Goal: Information Seeking & Learning: Learn about a topic

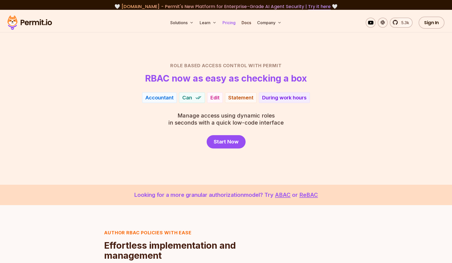
click at [229, 23] on link "Pricing" at bounding box center [229, 23] width 17 height 10
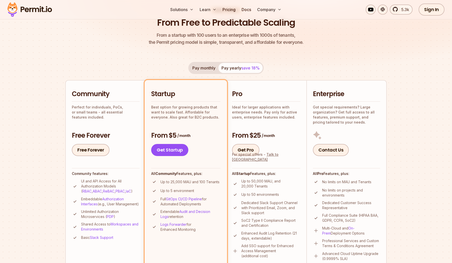
scroll to position [59, 0]
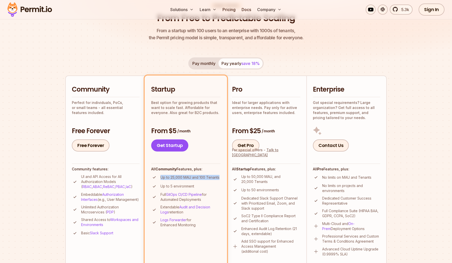
drag, startPoint x: 161, startPoint y: 177, endPoint x: 221, endPoint y: 178, distance: 60.3
click at [221, 178] on li "Startup Best option for growing products that want to scale fast. Affordable fo…" at bounding box center [186, 170] width 82 height 190
drag, startPoint x: 162, startPoint y: 186, endPoint x: 204, endPoint y: 186, distance: 41.7
click at [204, 186] on li "Up to 5 environment" at bounding box center [185, 186] width 69 height 6
drag, startPoint x: 161, startPoint y: 193, endPoint x: 203, endPoint y: 199, distance: 43.0
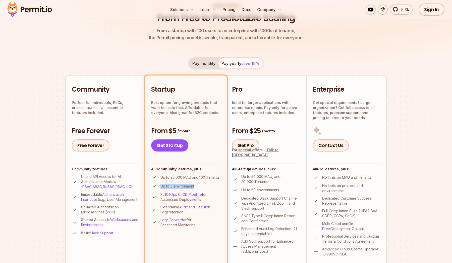
click at [203, 199] on p "Full GitOps CI/CD Pipeline for Automated Deployments" at bounding box center [191, 197] width 60 height 10
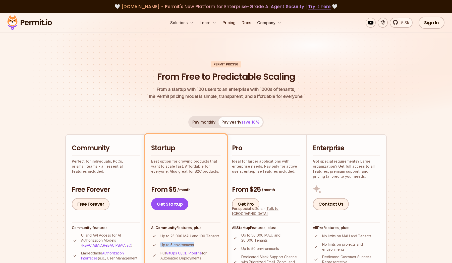
scroll to position [0, 0]
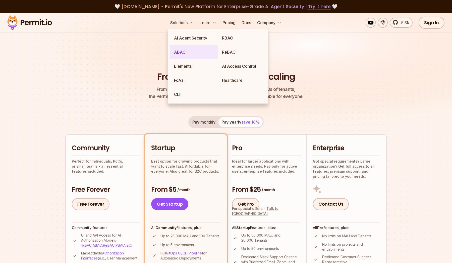
click at [182, 54] on link "ABAC" at bounding box center [194, 52] width 48 height 14
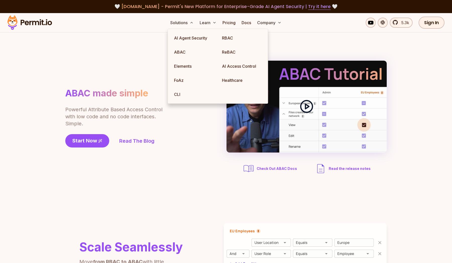
click at [310, 108] on icon at bounding box center [307, 106] width 14 height 14
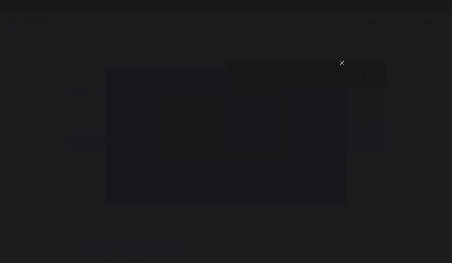
click at [343, 63] on button "You can close this modal content with the ESC key" at bounding box center [342, 63] width 9 height 9
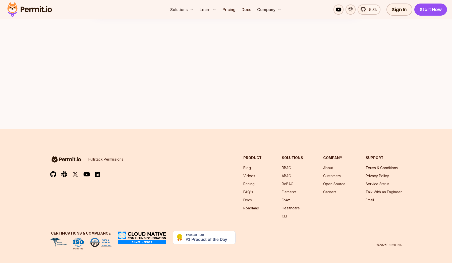
scroll to position [790, 0]
